Goal: Task Accomplishment & Management: Manage account settings

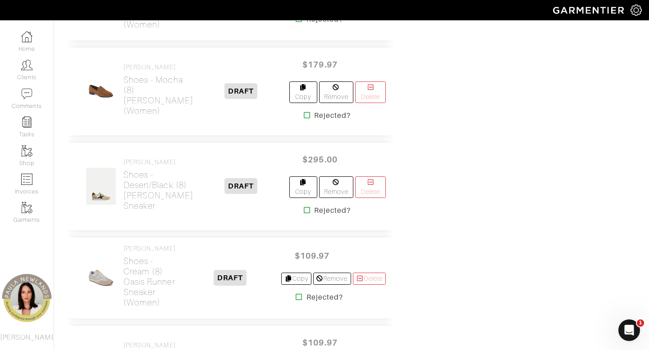
scroll to position [2055, 0]
click at [136, 108] on h2 "Shoes - mocha (8) Nelli Loafer (Women)" at bounding box center [158, 94] width 70 height 41
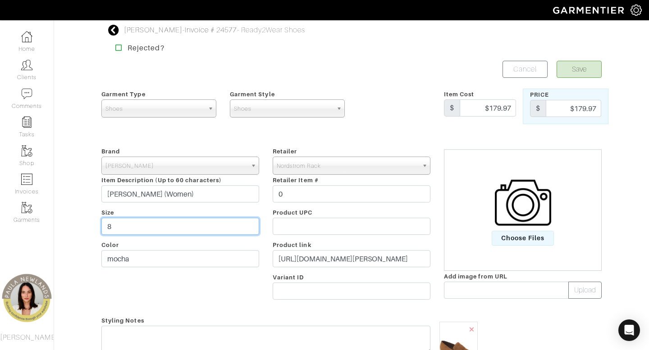
click at [199, 228] on input "8" at bounding box center [180, 226] width 158 height 17
type input "7.5"
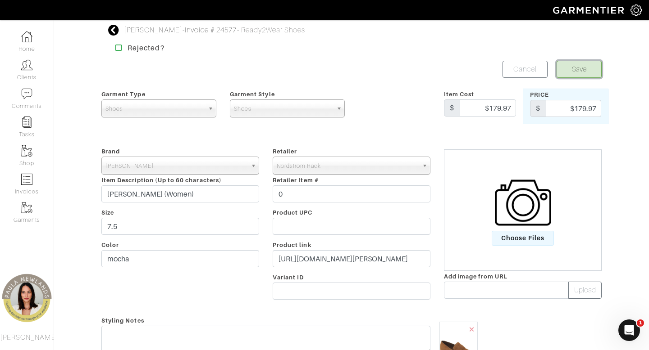
click at [579, 72] on button "Save" at bounding box center [578, 69] width 45 height 17
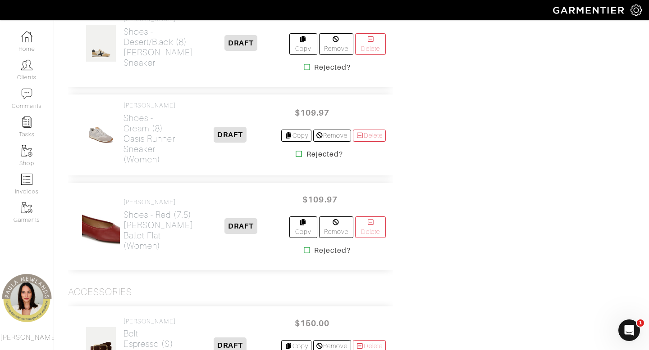
scroll to position [2198, 0]
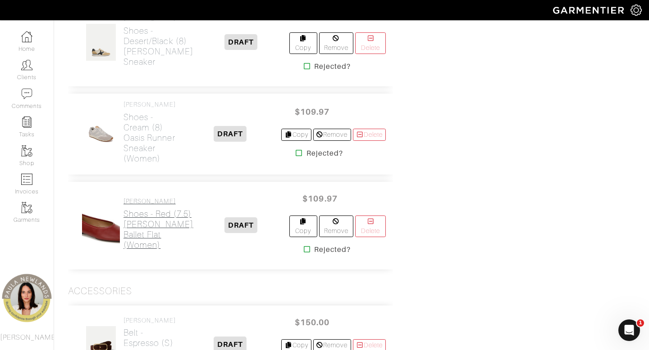
click at [134, 242] on h2 "Shoes - red (7.5) Vivian Ballet Flat (Women)" at bounding box center [158, 229] width 70 height 41
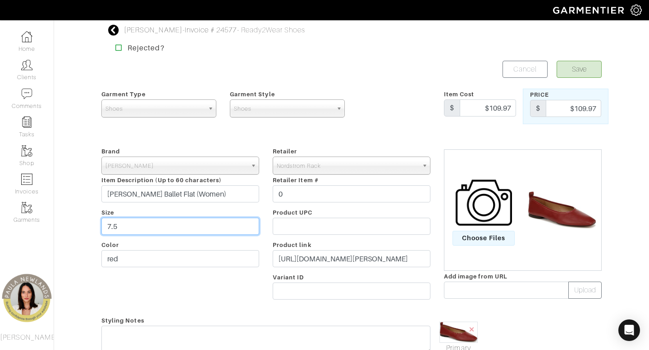
click at [138, 226] on input "7.5" at bounding box center [180, 226] width 158 height 17
type input "7"
click at [575, 70] on button "Save" at bounding box center [578, 69] width 45 height 17
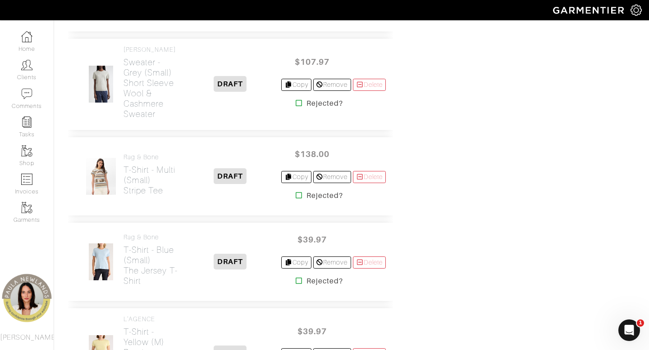
scroll to position [966, 0]
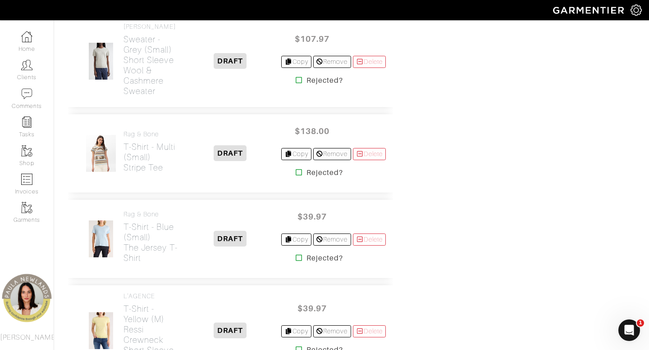
click at [295, 176] on icon at bounding box center [298, 172] width 7 height 7
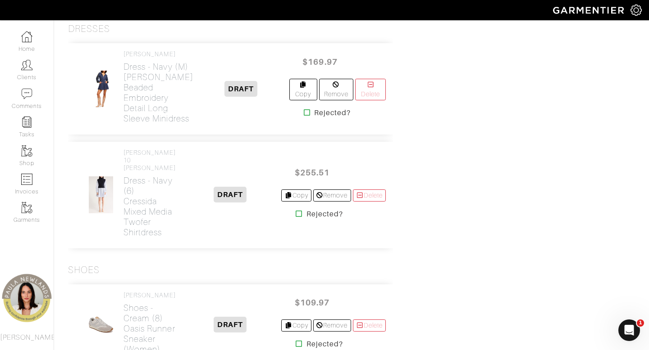
scroll to position [1638, 0]
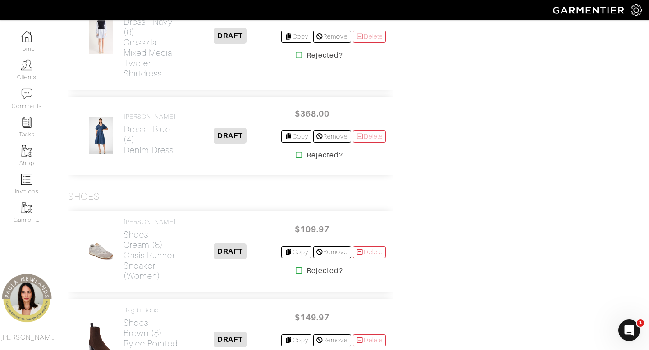
scroll to position [1802, 0]
click at [295, 274] on icon at bounding box center [298, 270] width 7 height 7
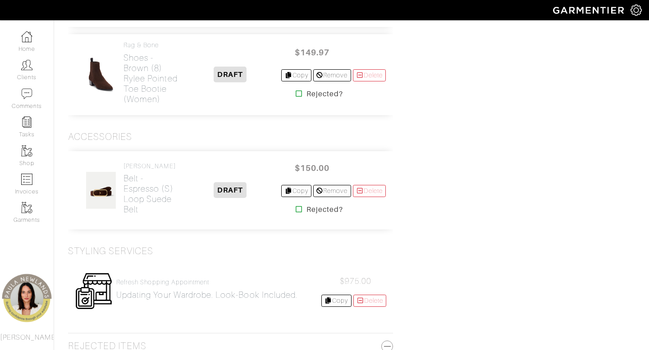
scroll to position [2263, 0]
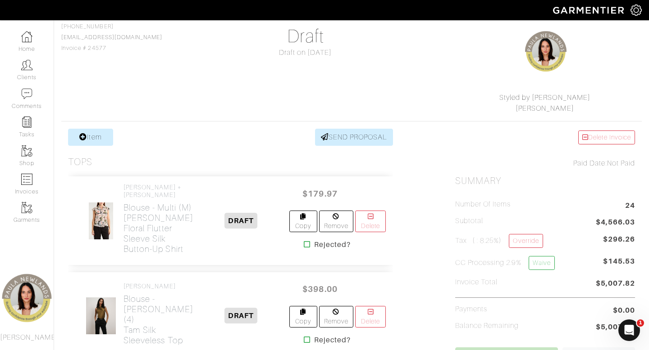
scroll to position [75, 0]
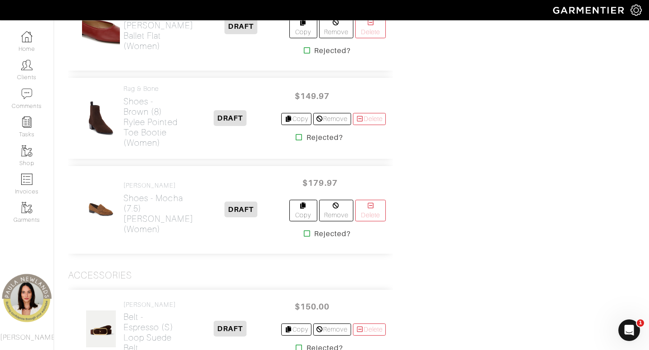
scroll to position [2298, 0]
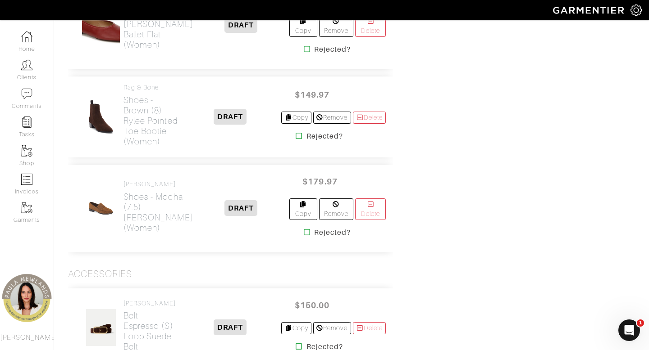
click at [297, 234] on div "Rejected?" at bounding box center [323, 232] width 54 height 11
click at [304, 234] on icon at bounding box center [307, 232] width 7 height 7
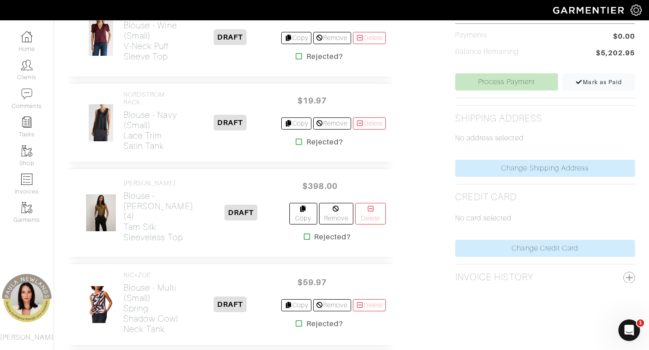
scroll to position [353, 0]
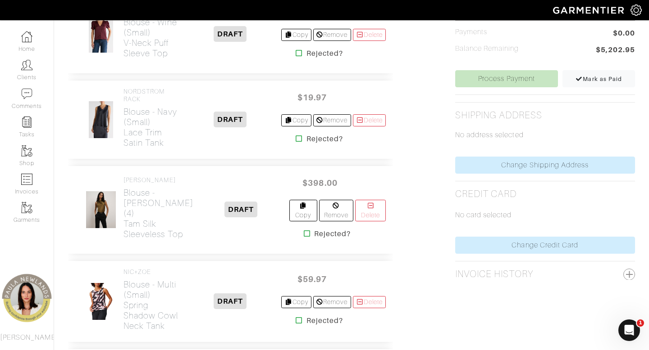
click at [295, 142] on icon at bounding box center [298, 138] width 7 height 7
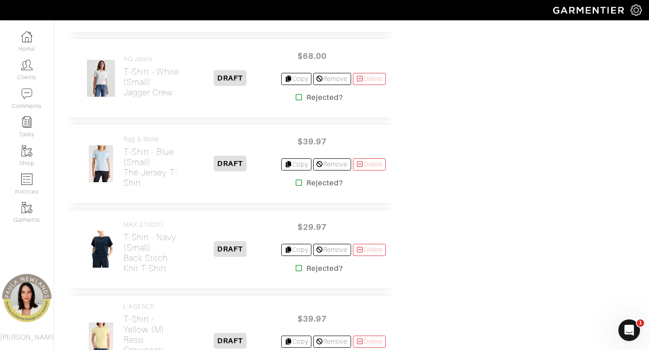
scroll to position [957, 0]
click at [295, 186] on icon at bounding box center [298, 181] width 7 height 7
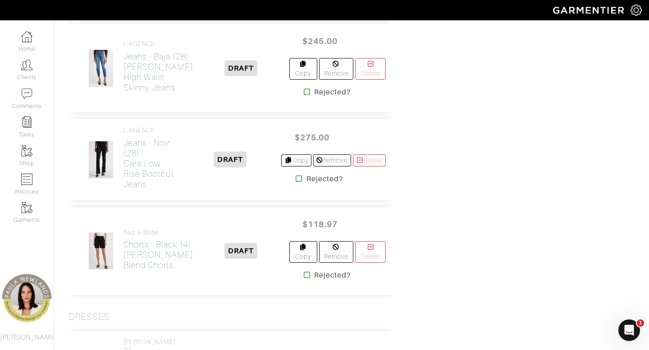
scroll to position [1359, 0]
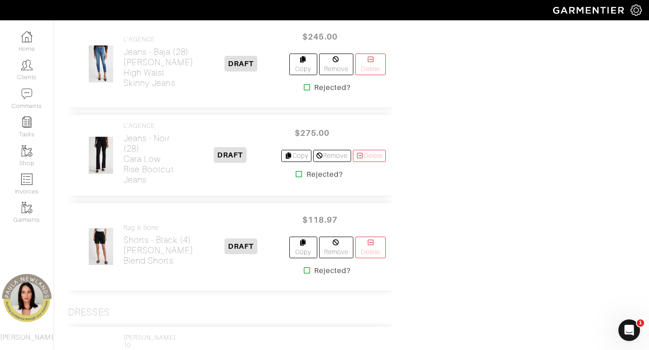
click at [295, 178] on icon at bounding box center [298, 174] width 7 height 7
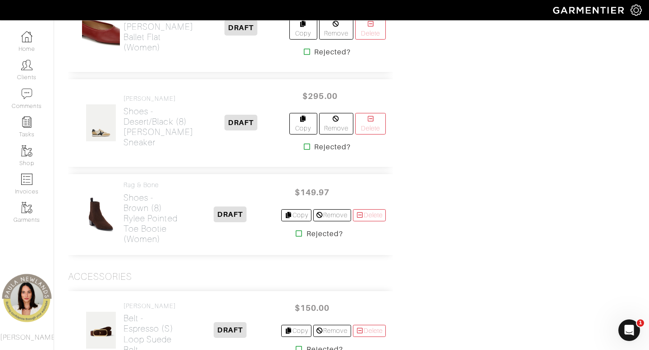
scroll to position [1944, 0]
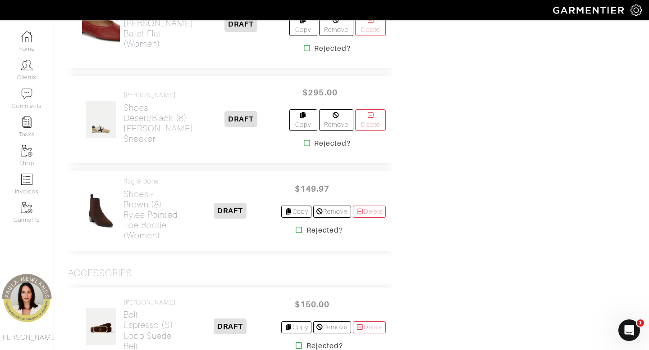
click at [295, 234] on icon at bounding box center [298, 230] width 7 height 7
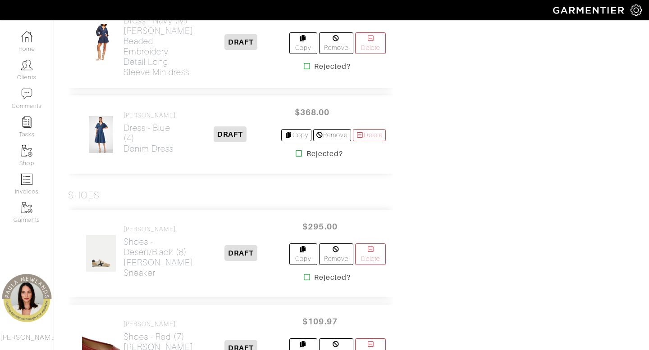
scroll to position [1710, 0]
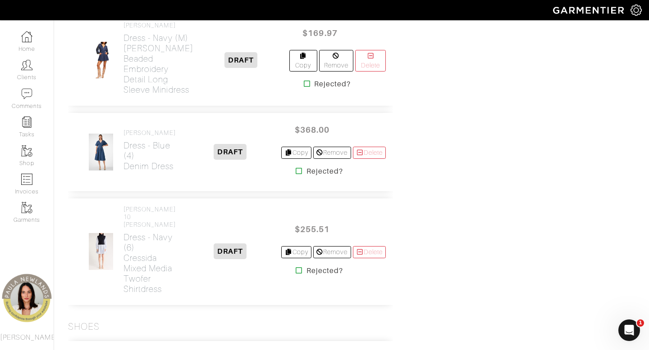
scroll to position [1584, 0]
click at [295, 174] on icon at bounding box center [298, 170] width 7 height 7
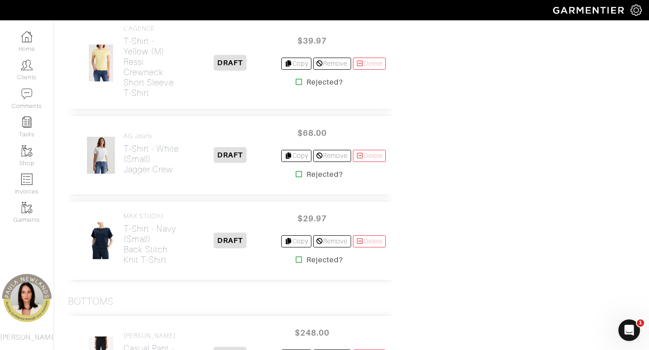
scroll to position [967, 0]
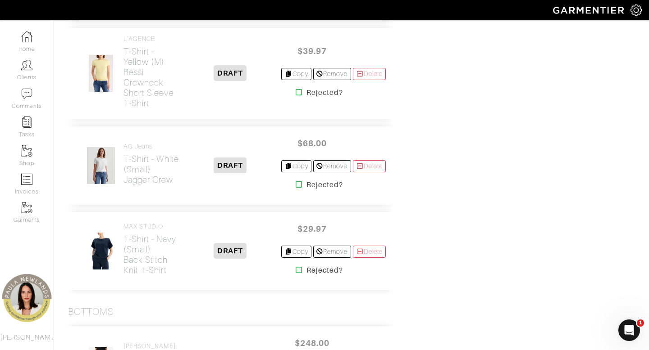
click at [295, 274] on icon at bounding box center [298, 270] width 7 height 7
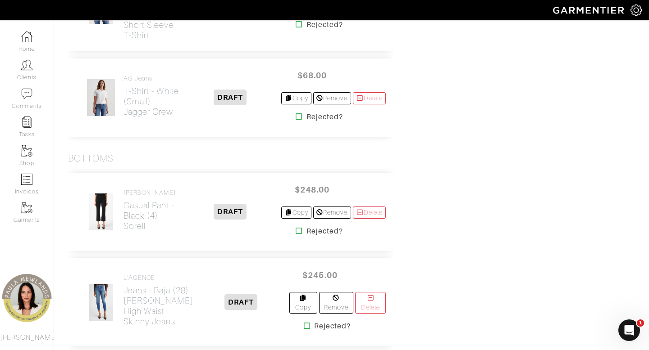
scroll to position [866, 0]
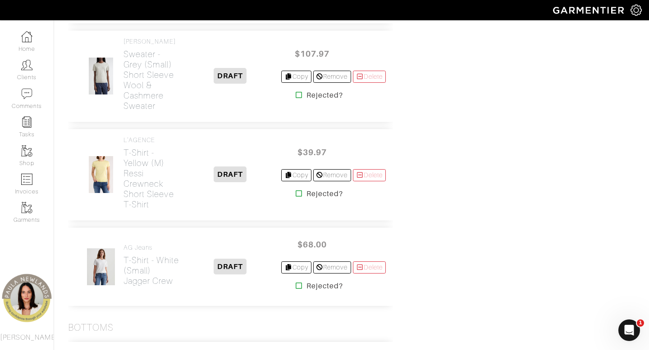
click at [295, 290] on icon at bounding box center [298, 285] width 7 height 7
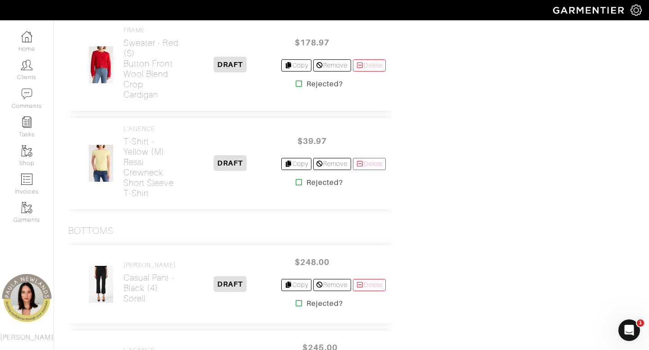
scroll to position [874, 0]
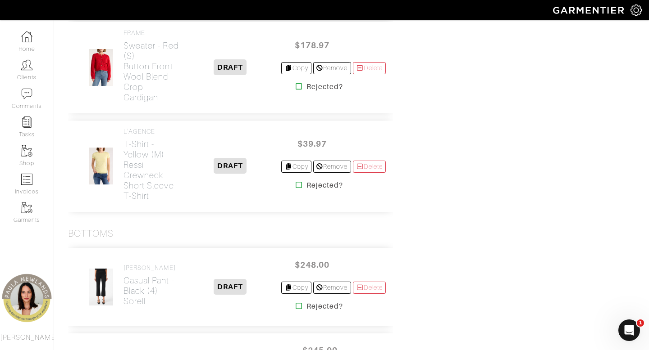
click at [295, 189] on icon at bounding box center [298, 185] width 7 height 7
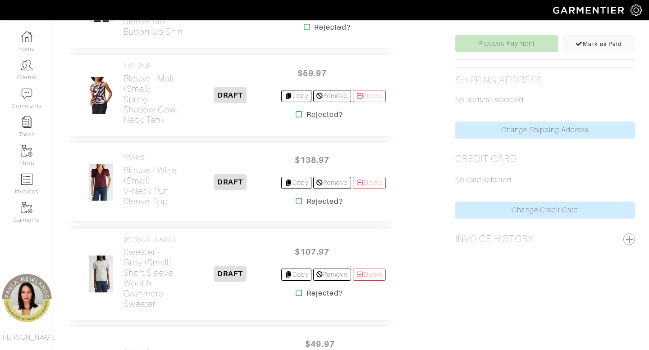
scroll to position [368, 0]
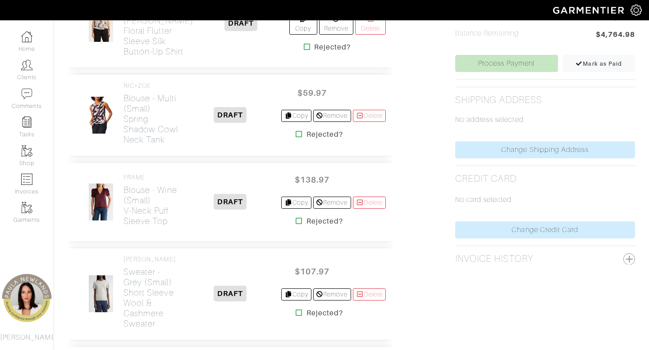
click at [295, 138] on icon at bounding box center [298, 134] width 7 height 7
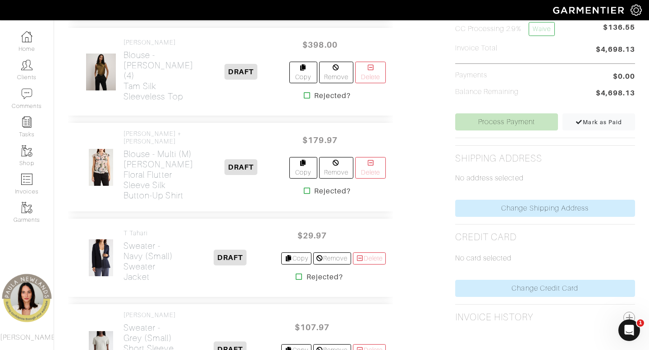
scroll to position [309, 0]
click at [304, 188] on icon at bounding box center [307, 191] width 7 height 7
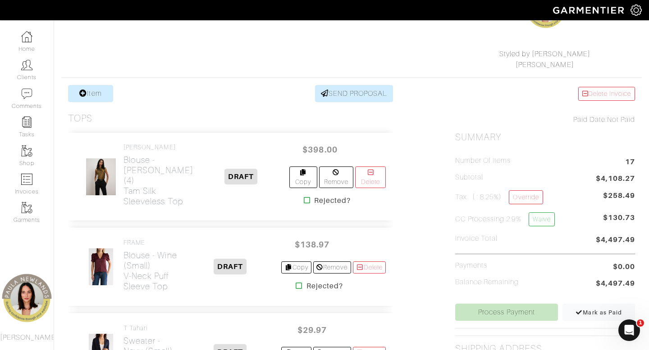
scroll to position [116, 0]
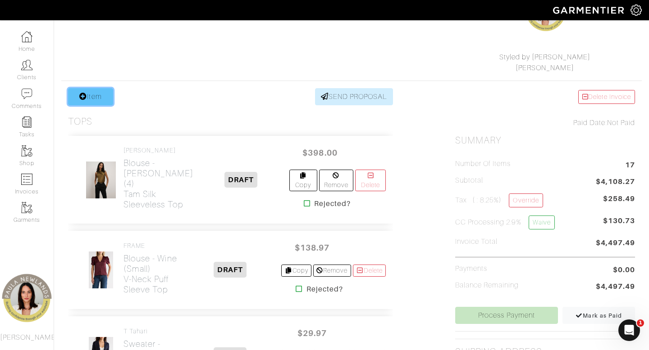
click at [89, 99] on link "Item" at bounding box center [90, 96] width 45 height 17
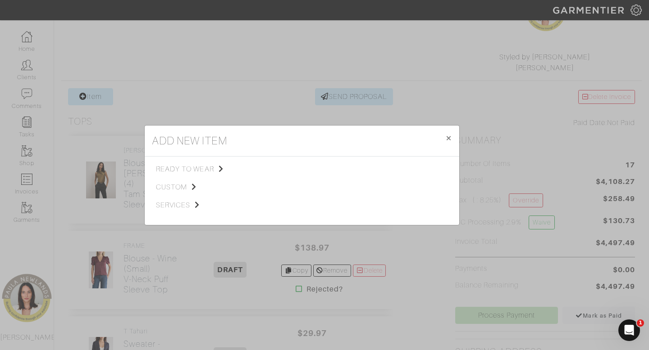
click at [184, 166] on span "ready to wear" at bounding box center [201, 169] width 91 height 11
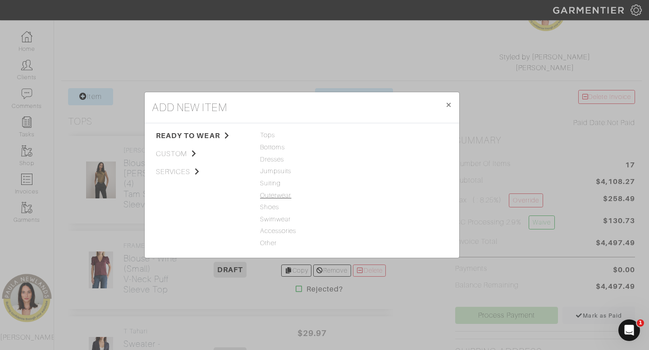
click at [272, 195] on span "Outerwear" at bounding box center [302, 196] width 84 height 10
click at [374, 138] on link "Jacket" at bounding box center [367, 135] width 20 height 7
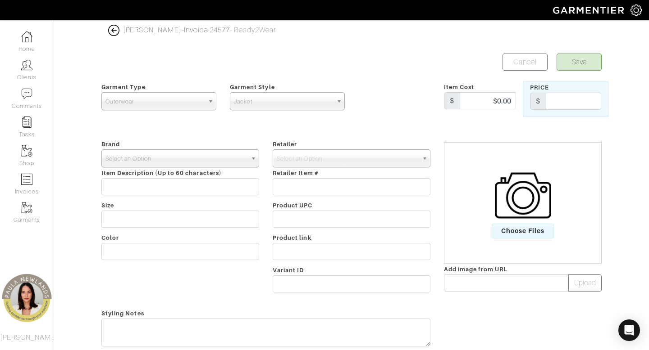
click at [169, 165] on span "Select an Option" at bounding box center [175, 159] width 141 height 18
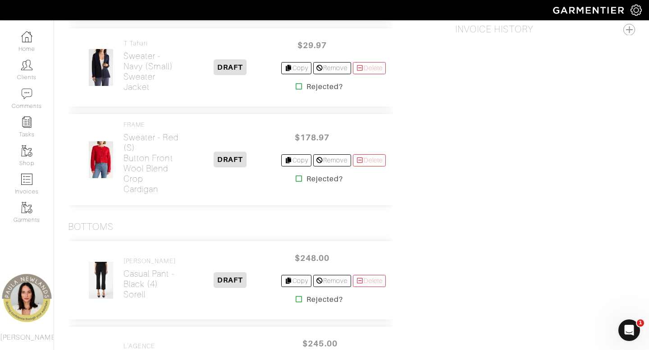
scroll to position [606, 0]
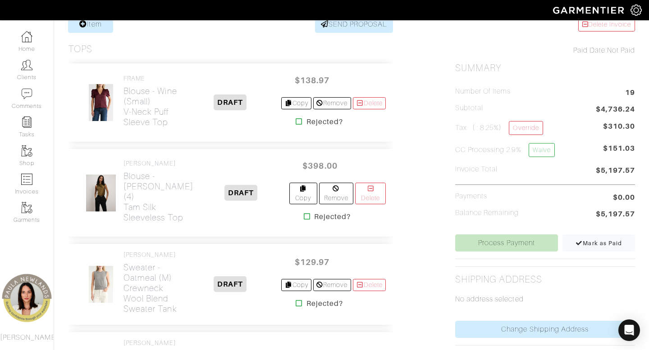
scroll to position [187, 0]
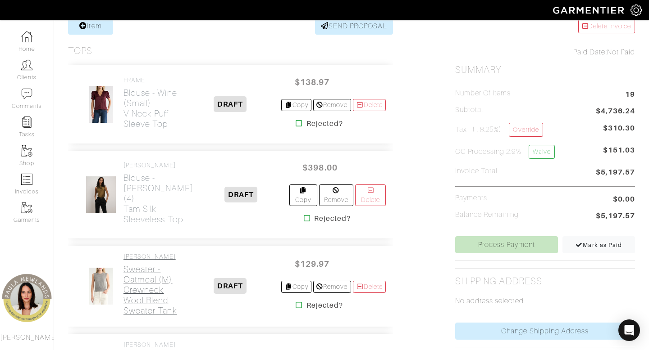
click at [130, 293] on h2 "Sweater - oatmeal (m) Crewneck Wool Blend Sweater Tank" at bounding box center [150, 290] width 55 height 52
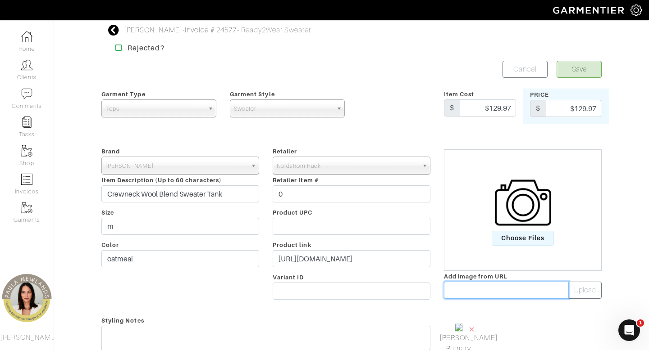
click at [493, 289] on input "text" at bounding box center [506, 290] width 125 height 17
paste input "https://n.nordstrommedia.com/it/ca3b0e83-4a79-48bc-b715-fb96755789c7.jpeg?fit=f…"
type input "https://n.nordstrommedia.com/it/ca3b0e83-4a79-48bc-b715-fb96755789c7.jpeg?fit=f…"
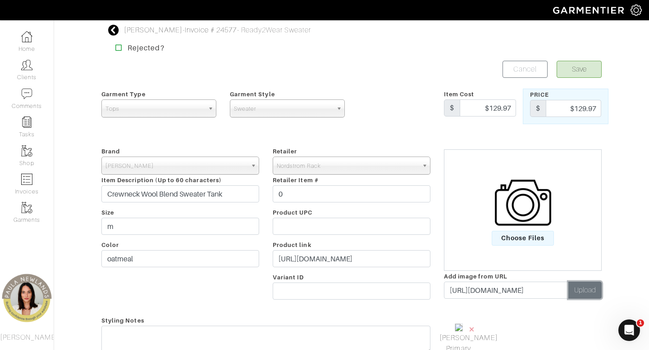
scroll to position [0, 0]
click at [600, 290] on button "Upload" at bounding box center [584, 290] width 33 height 17
click at [515, 330] on span "×" at bounding box center [514, 329] width 7 height 12
click at [582, 69] on button "Save" at bounding box center [578, 69] width 45 height 17
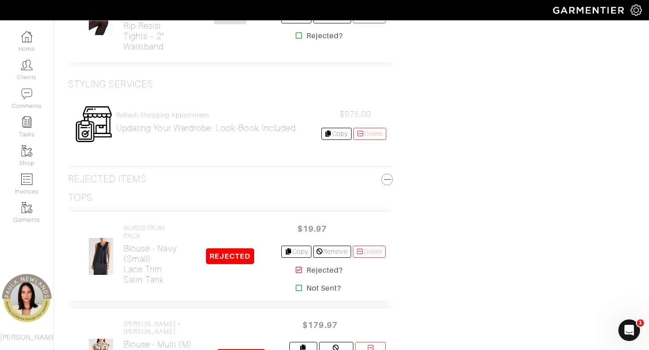
scroll to position [2013, 0]
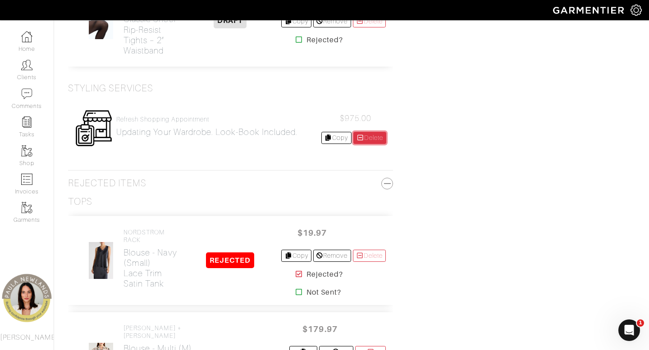
click at [370, 132] on link "Delete" at bounding box center [369, 138] width 33 height 12
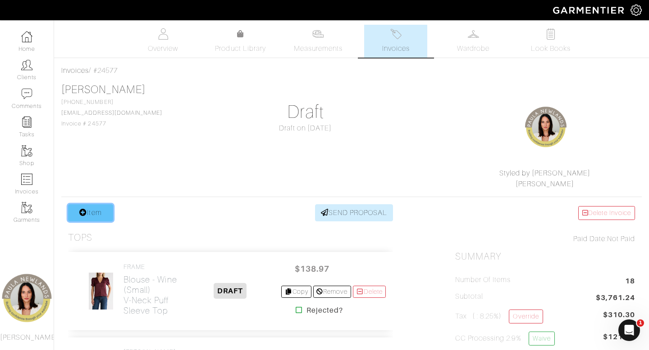
click at [97, 214] on link "Item" at bounding box center [90, 212] width 45 height 17
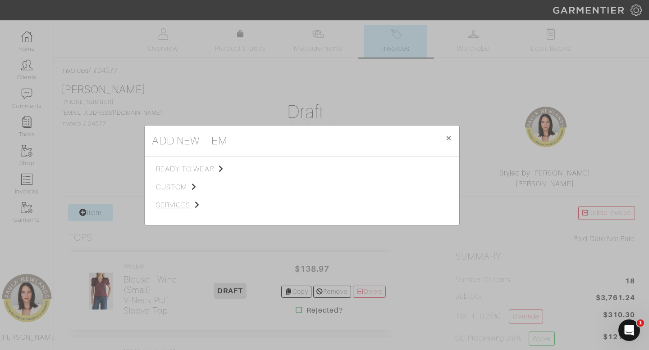
click at [184, 206] on span "services" at bounding box center [201, 205] width 91 height 11
click at [286, 169] on span "Styling Service" at bounding box center [282, 168] width 45 height 7
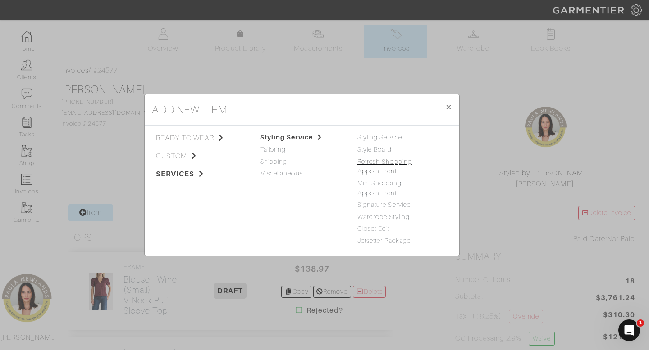
click at [375, 162] on link "Refresh Shopping Appointment" at bounding box center [384, 166] width 54 height 17
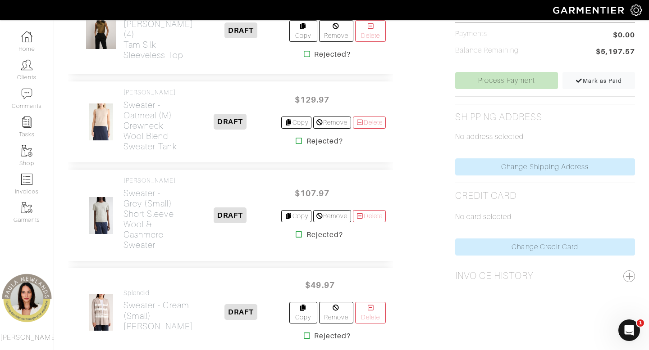
scroll to position [351, 0]
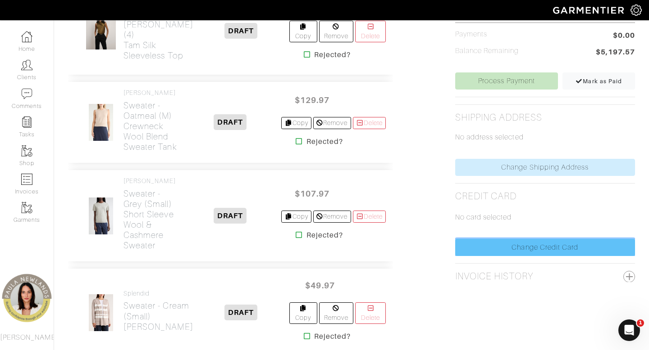
click at [486, 248] on link "Change Credit Card" at bounding box center [545, 247] width 180 height 17
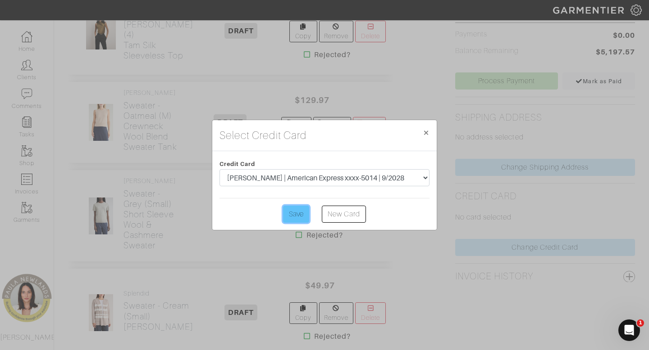
click at [298, 216] on input "Save" at bounding box center [296, 214] width 26 height 17
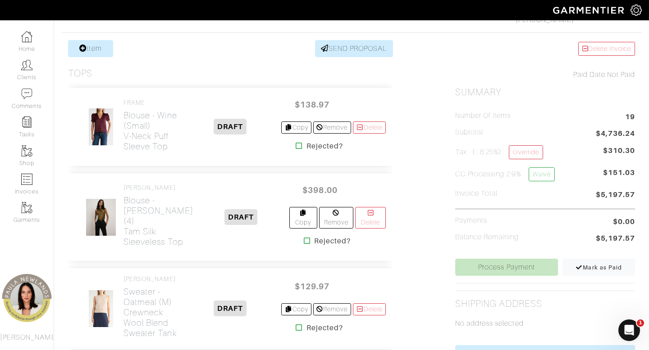
scroll to position [174, 0]
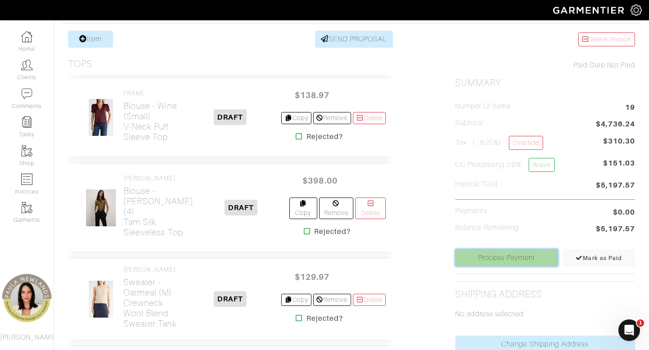
click at [490, 258] on link "Process Payment" at bounding box center [506, 258] width 103 height 17
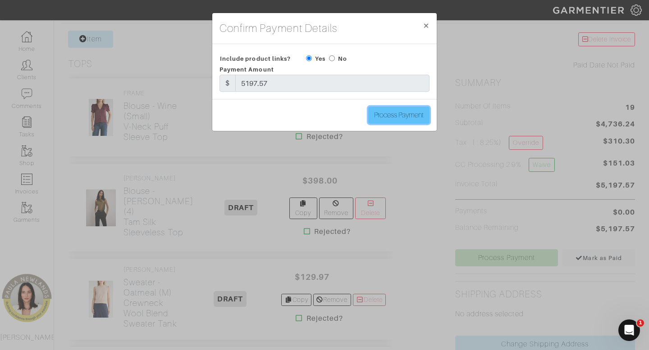
click at [398, 115] on input "Process Payment" at bounding box center [398, 115] width 61 height 17
type input "Process Payment"
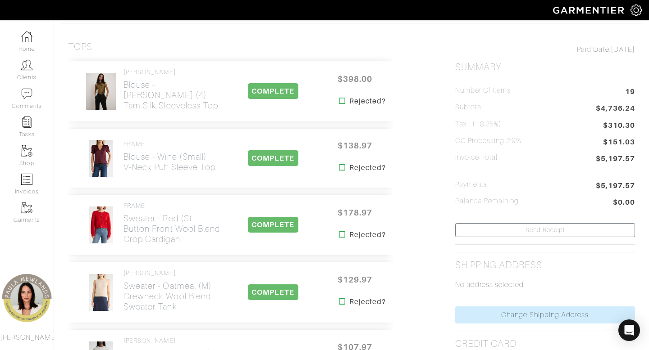
scroll to position [0, 0]
